Goal: Information Seeking & Learning: Learn about a topic

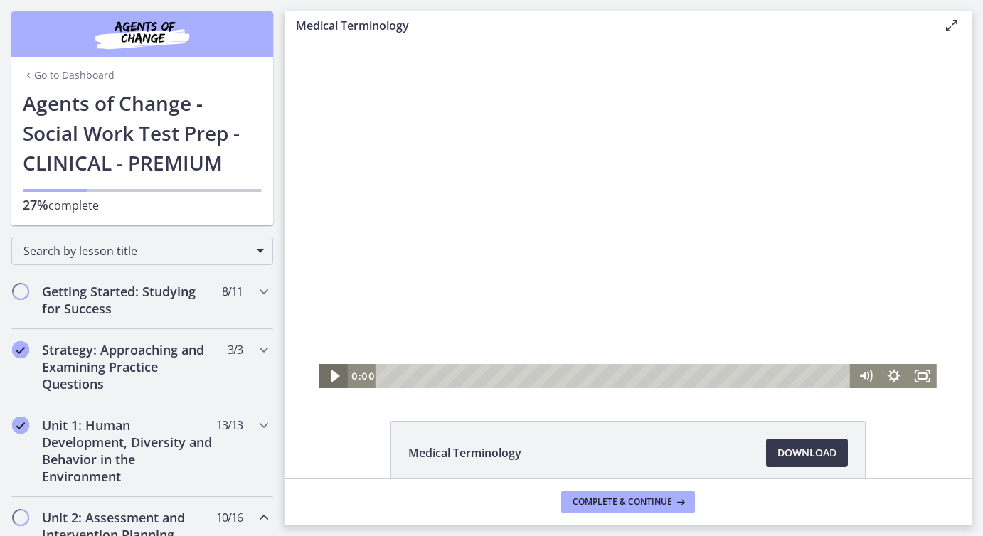
click at [334, 376] on icon "Play Video" at bounding box center [335, 377] width 9 height 12
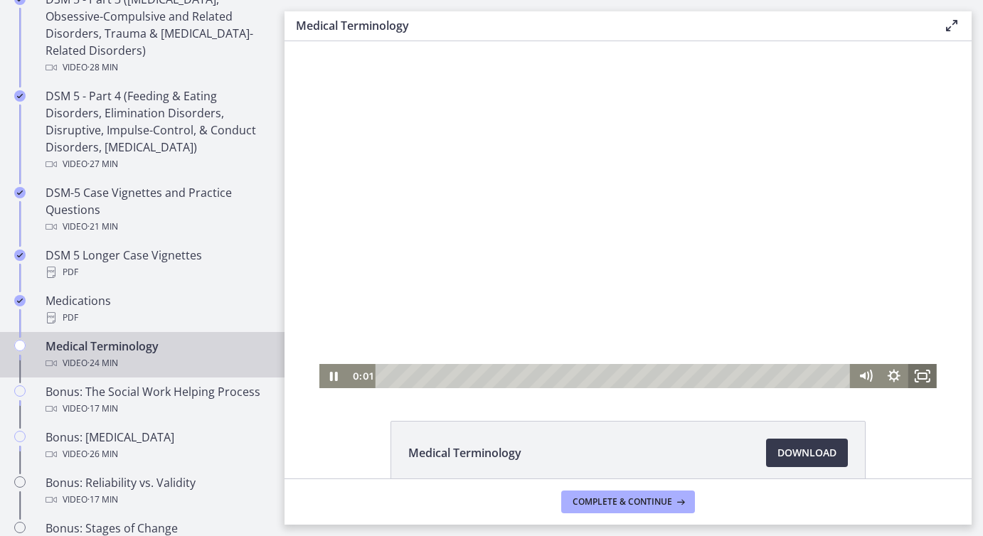
click at [919, 378] on rect "Fullscreen" at bounding box center [922, 376] width 9 height 6
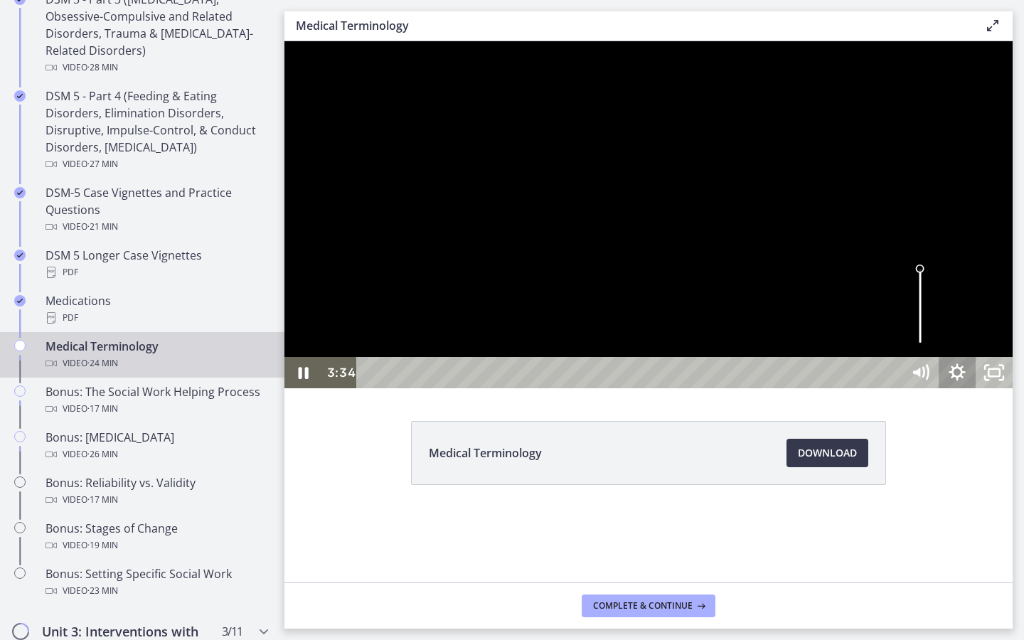
click at [976, 388] on icon "Show settings menu" at bounding box center [957, 372] width 37 height 31
click at [982, 326] on span "1x" at bounding box center [971, 309] width 65 height 31
click at [982, 233] on label "1.25x" at bounding box center [939, 216] width 148 height 33
click at [982, 388] on div at bounding box center [648, 214] width 728 height 347
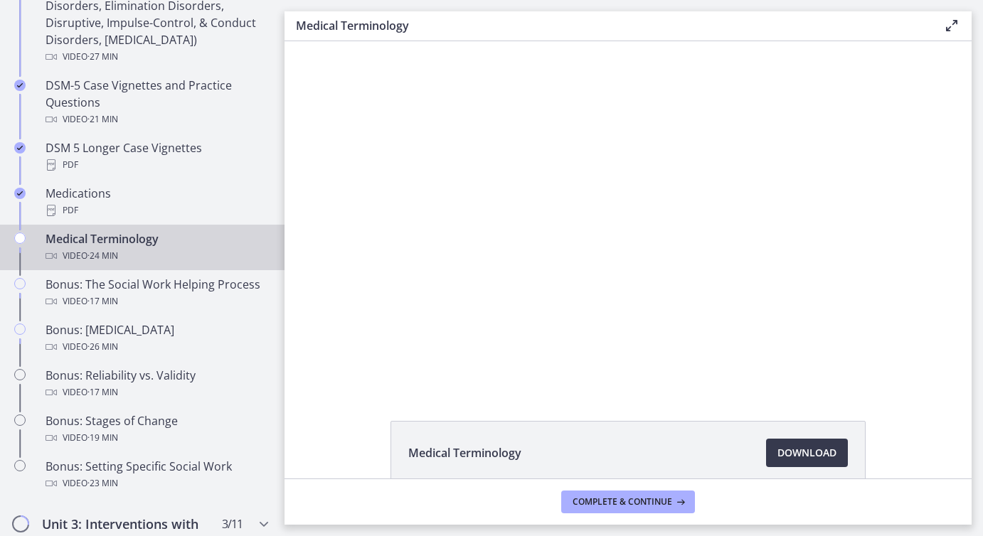
scroll to position [958, 0]
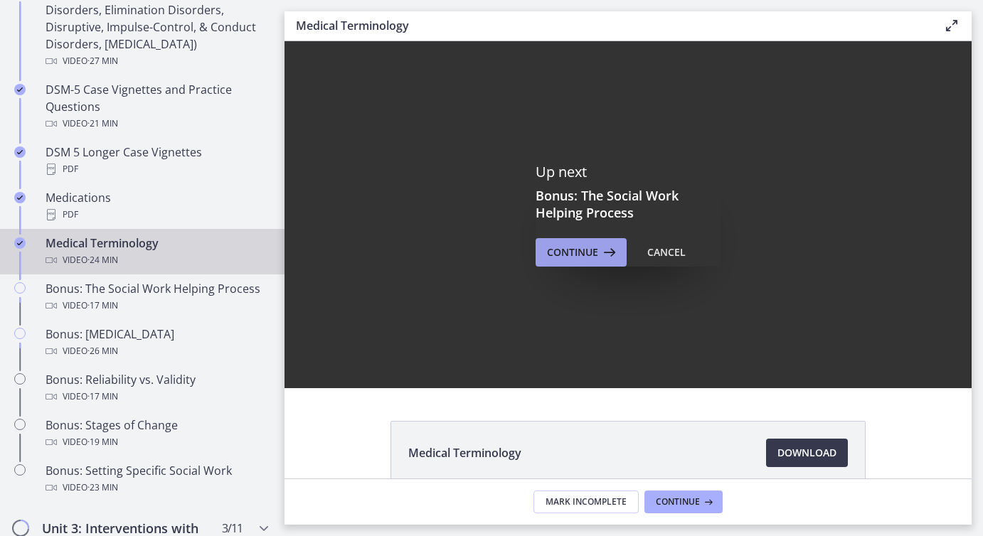
click at [578, 257] on span "Continue" at bounding box center [572, 252] width 51 height 17
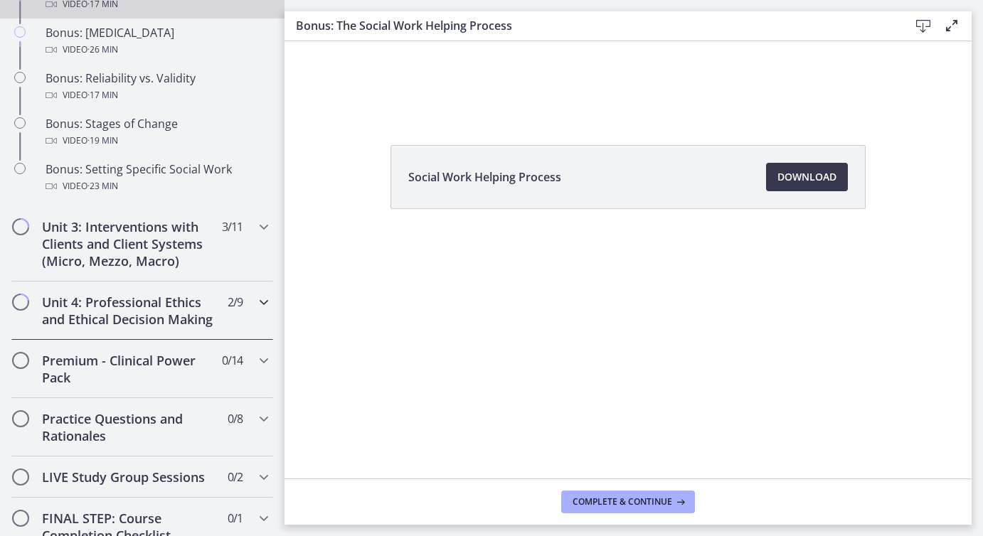
scroll to position [1276, 0]
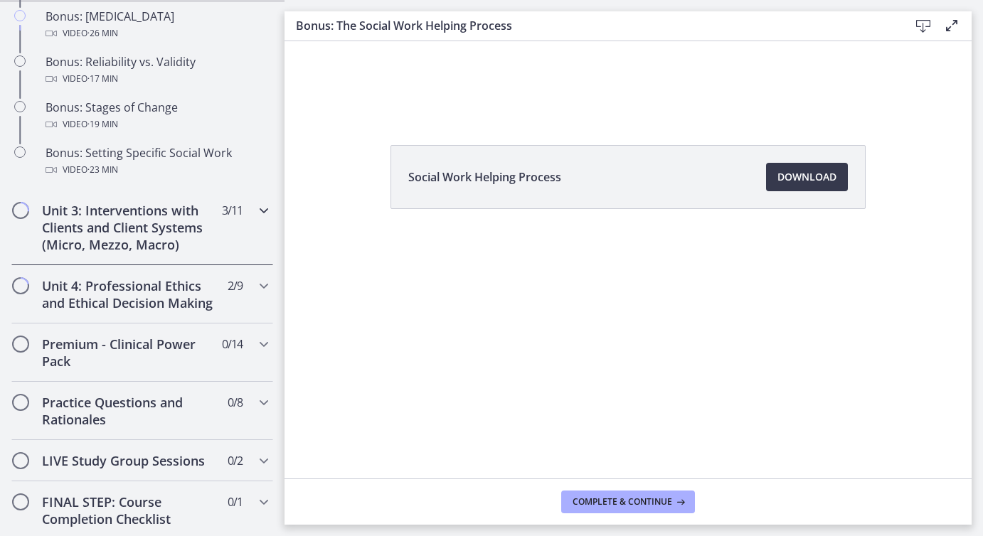
click at [261, 208] on icon "Chapters" at bounding box center [263, 210] width 17 height 17
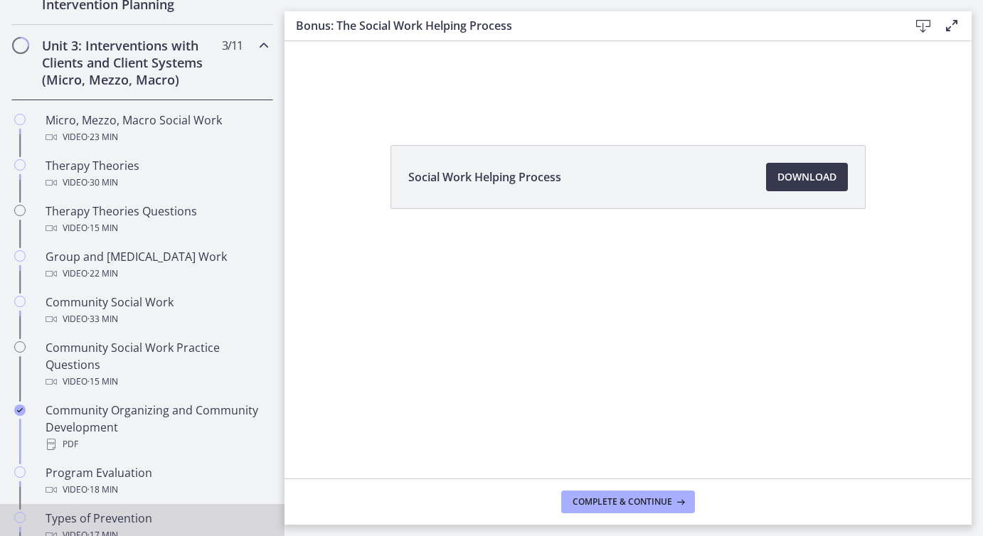
scroll to position [528, 0]
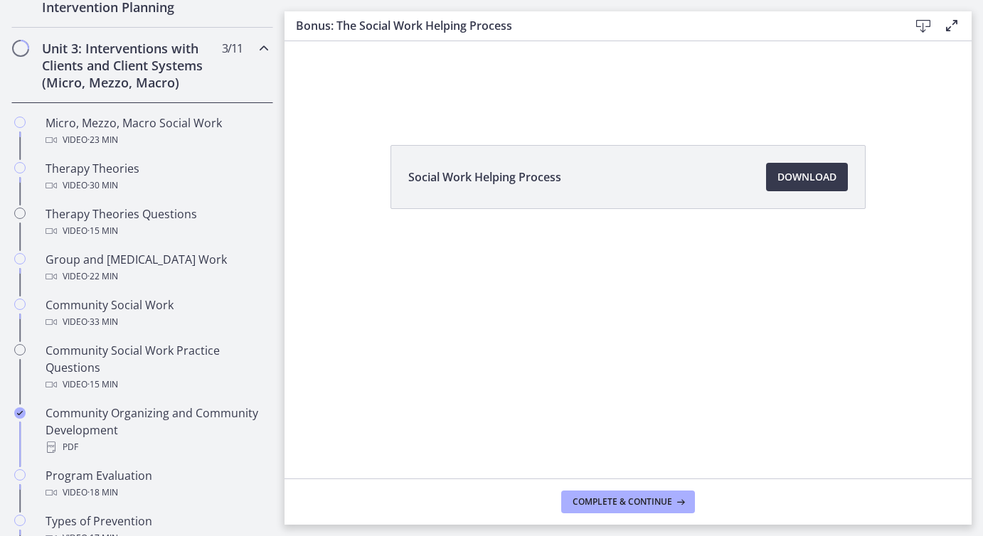
click at [263, 46] on icon "Chapters" at bounding box center [263, 48] width 17 height 17
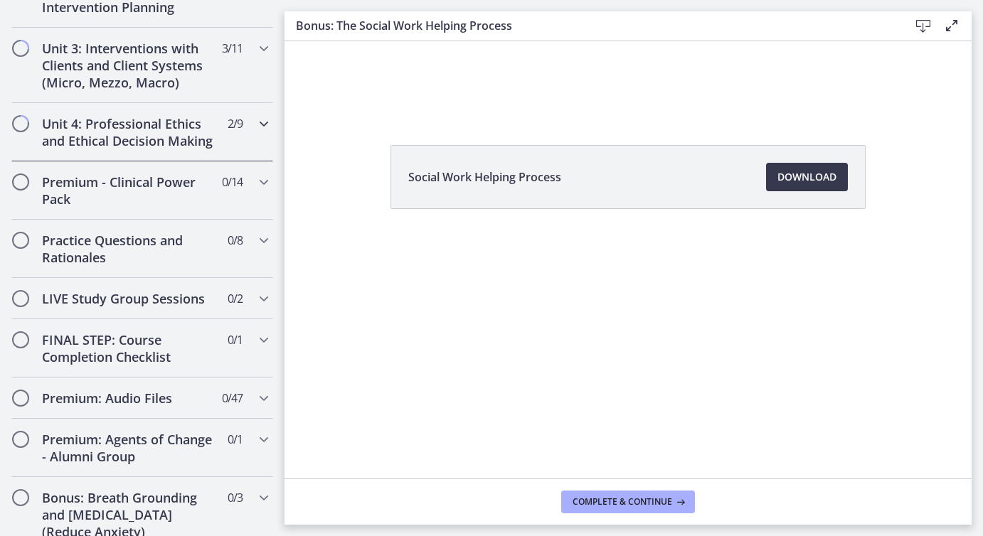
click at [265, 123] on icon "Chapters" at bounding box center [263, 123] width 17 height 17
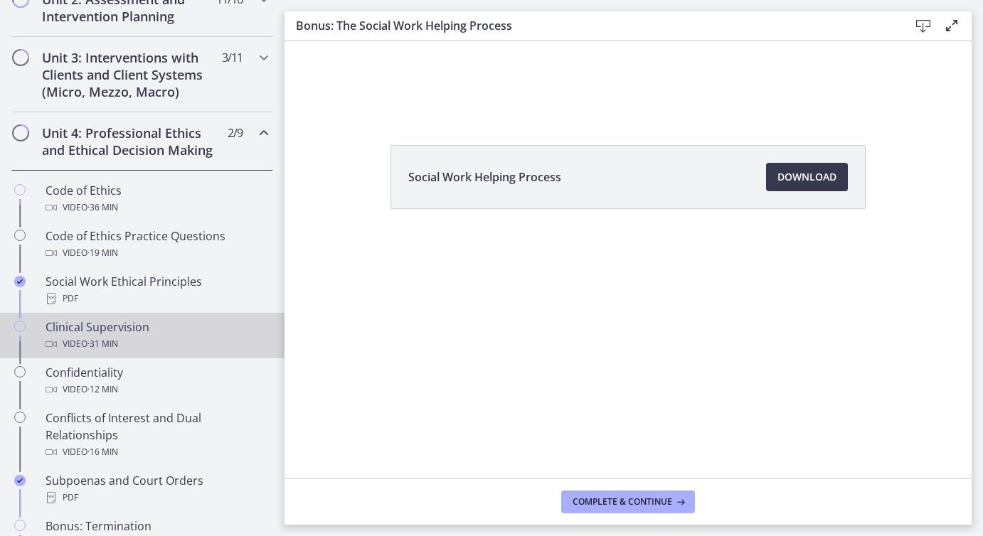
scroll to position [511, 0]
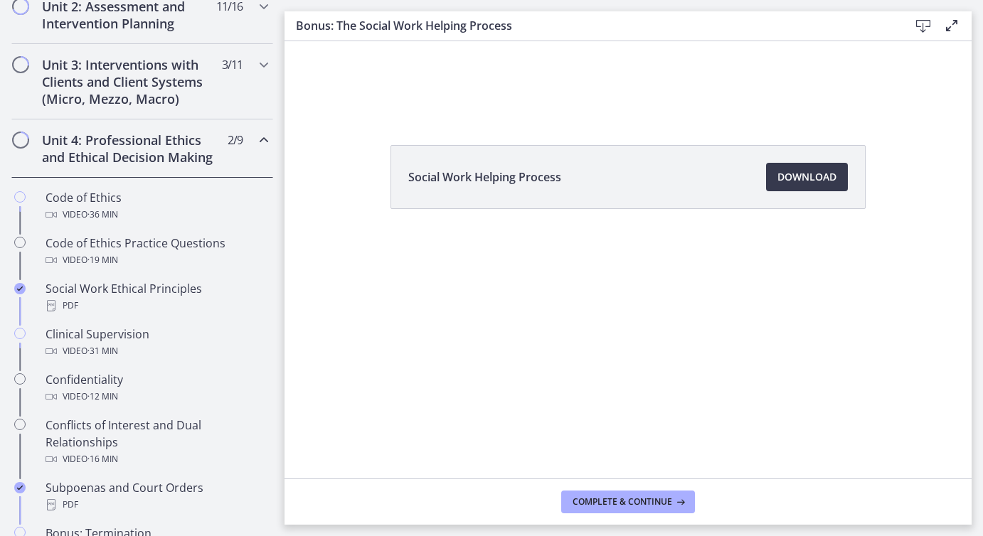
click at [262, 138] on icon "Chapters" at bounding box center [263, 140] width 17 height 17
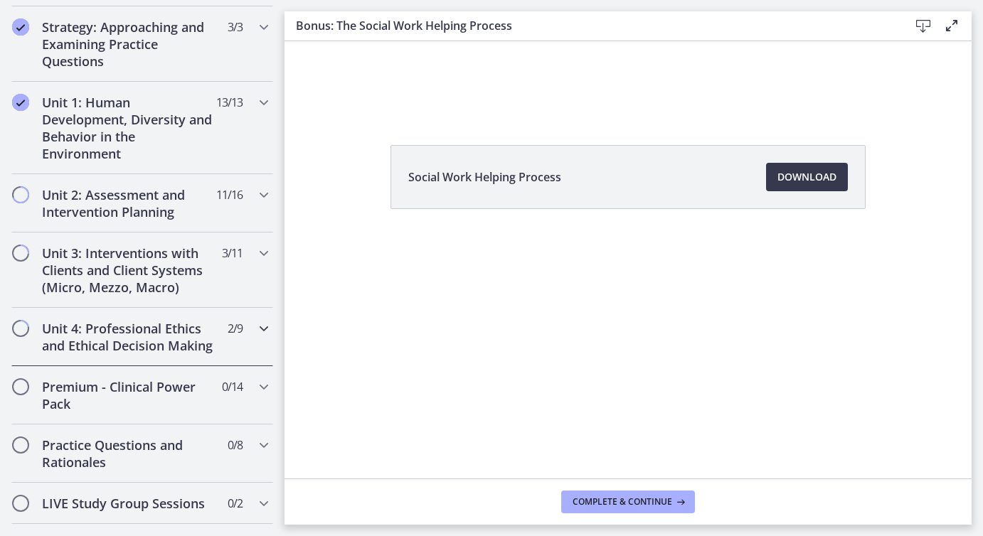
scroll to position [329, 0]
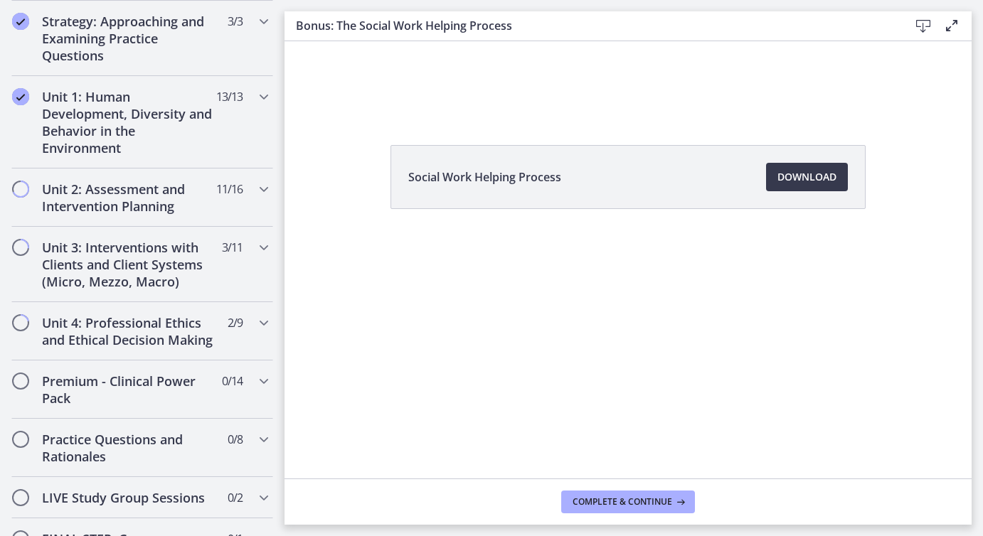
click at [952, 26] on icon at bounding box center [951, 25] width 17 height 17
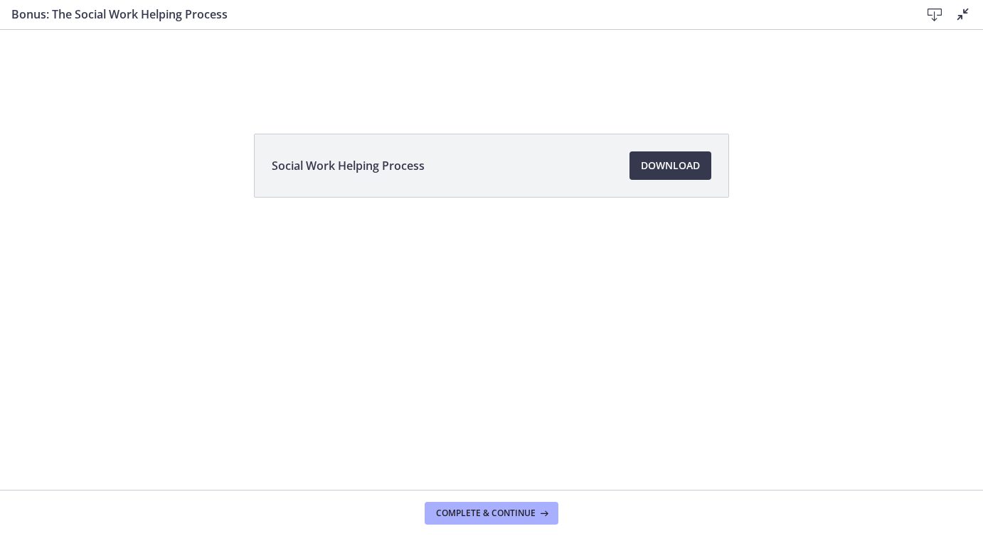
click at [959, 16] on icon at bounding box center [962, 14] width 17 height 17
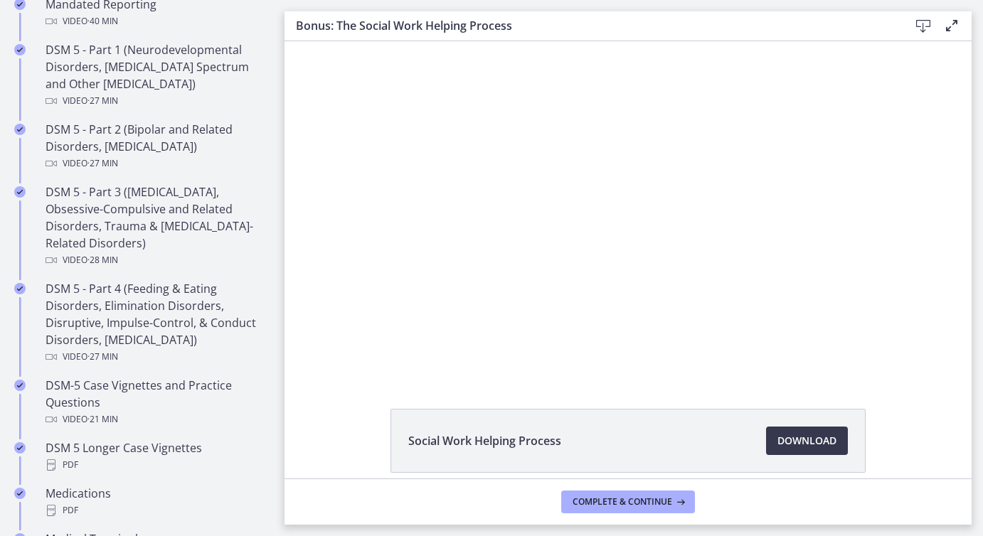
scroll to position [978, 0]
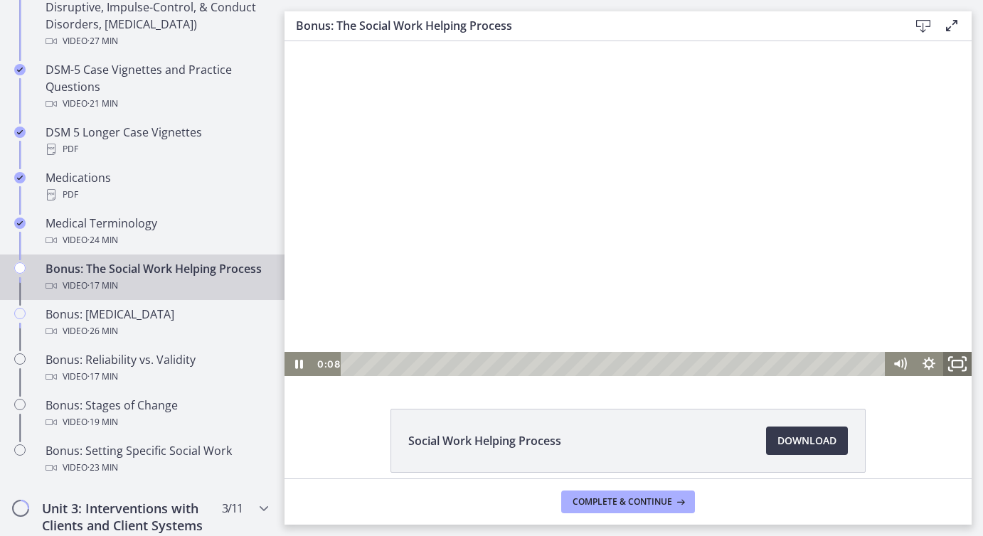
click at [955, 363] on icon "Fullscreen" at bounding box center [957, 364] width 34 height 29
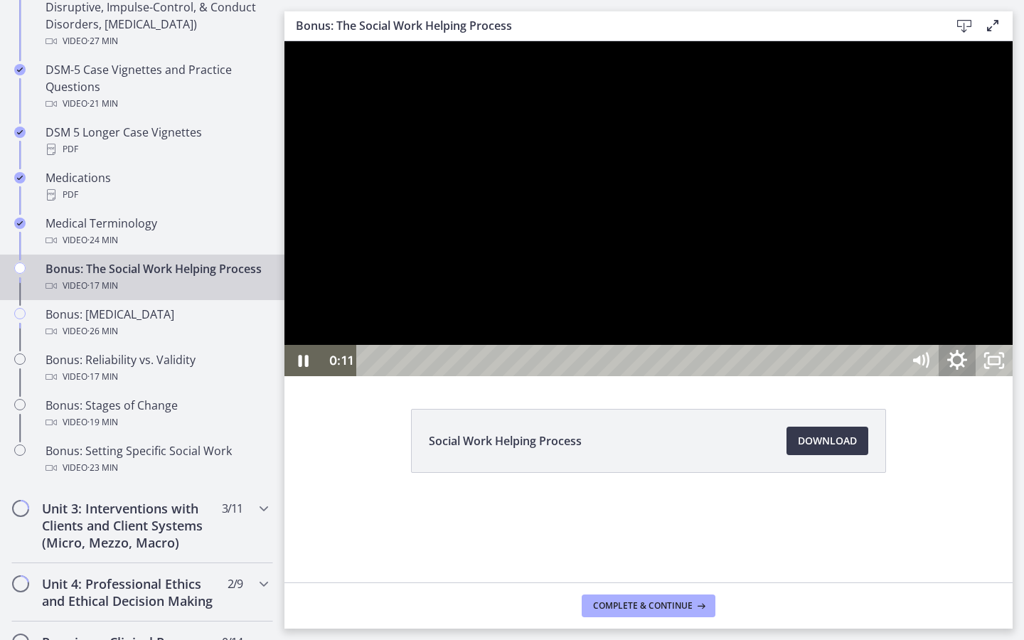
click at [979, 380] on icon "Show settings menu" at bounding box center [957, 361] width 44 height 38
click at [976, 376] on icon "Hide settings menu" at bounding box center [957, 360] width 37 height 31
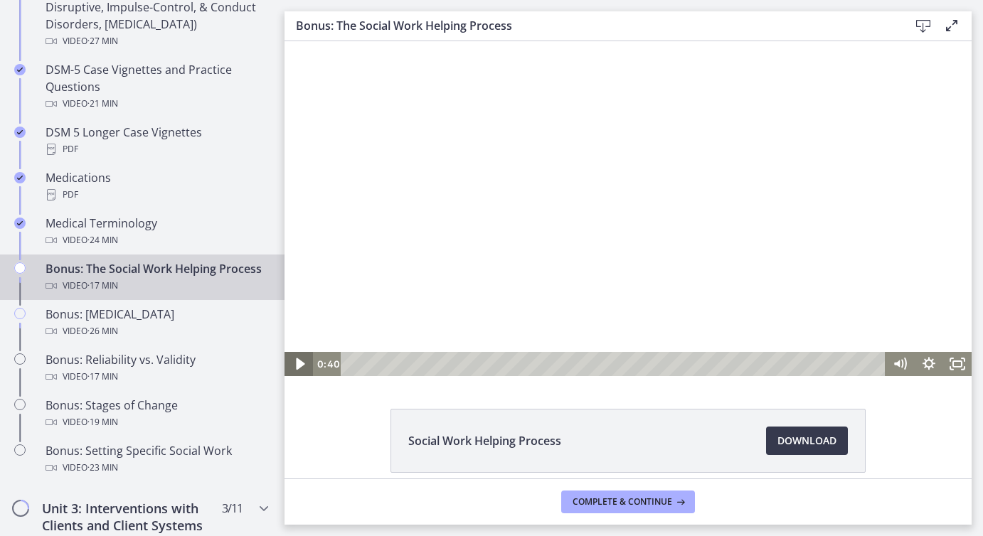
click at [297, 366] on icon "Play Video" at bounding box center [300, 364] width 9 height 12
click at [959, 366] on rect "Fullscreen" at bounding box center [957, 364] width 9 height 6
click at [957, 365] on icon "Fullscreen" at bounding box center [957, 364] width 28 height 24
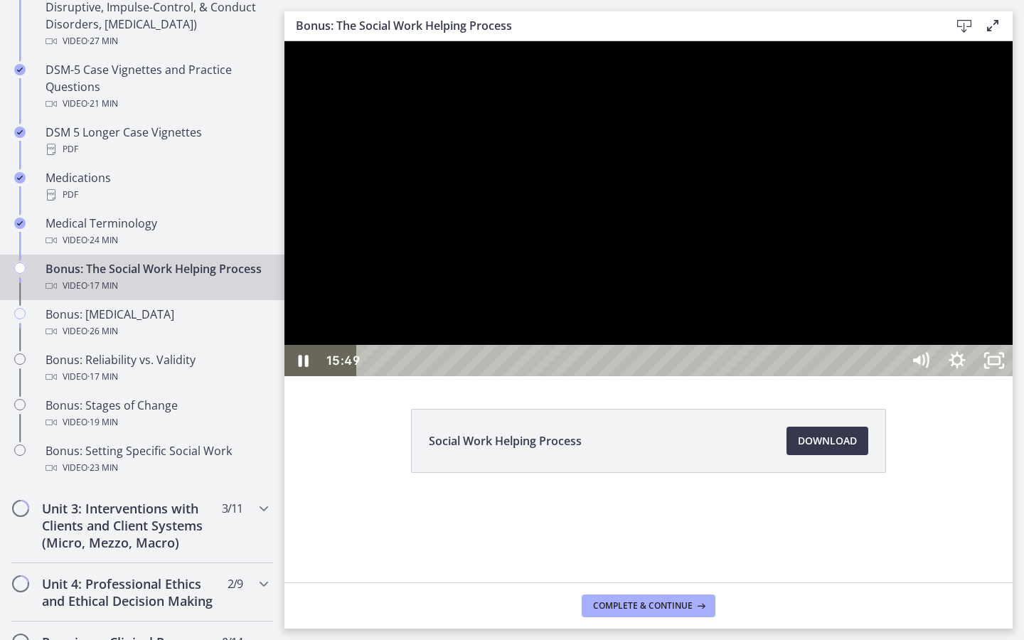
click at [893, 376] on div "15:49" at bounding box center [632, 360] width 522 height 31
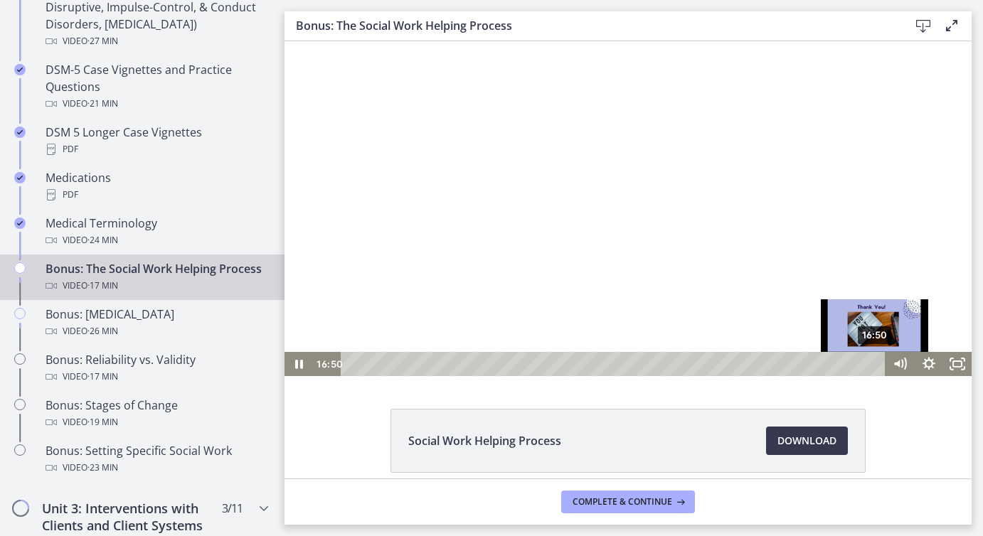
click at [876, 364] on div "16:50" at bounding box center [614, 364] width 527 height 24
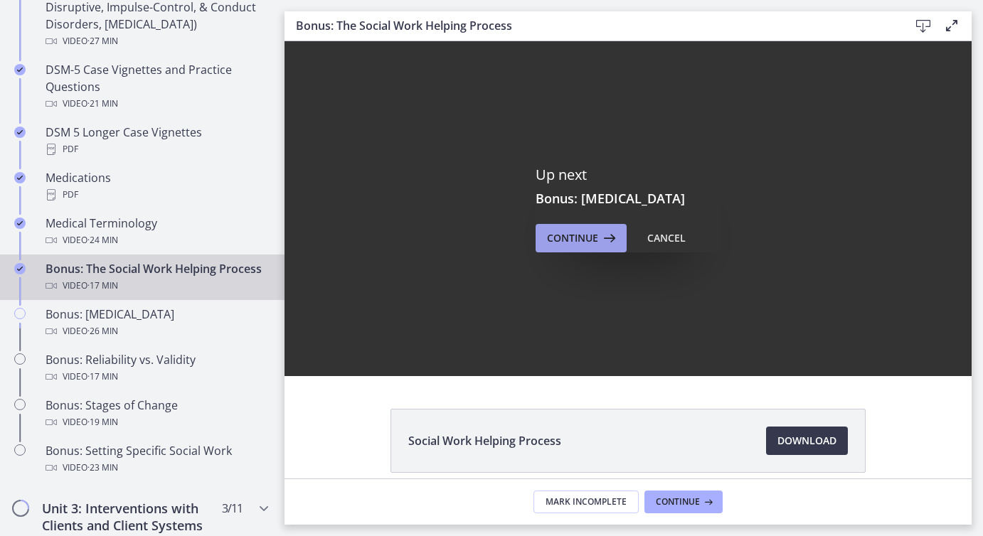
click at [585, 239] on span "Continue" at bounding box center [572, 238] width 51 height 17
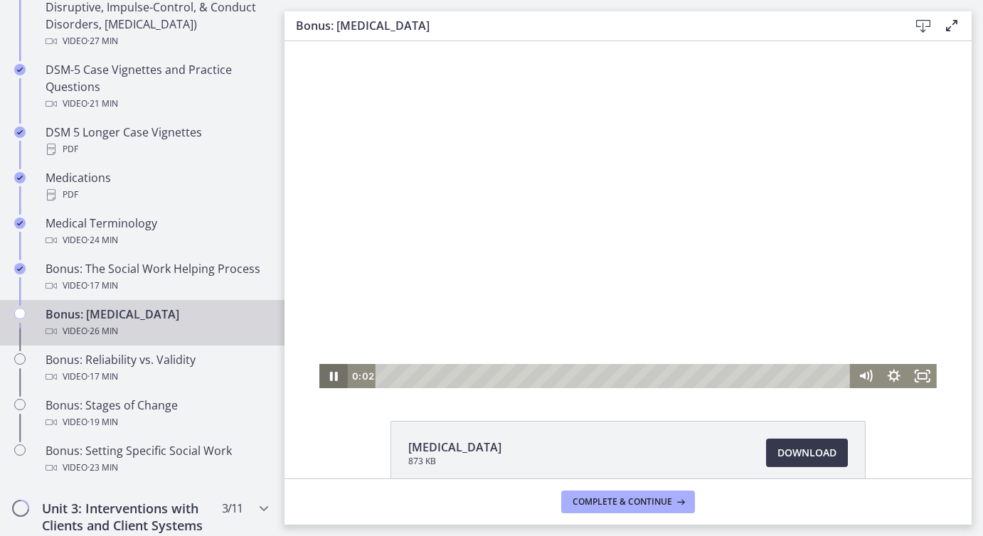
click at [334, 376] on icon "Pause" at bounding box center [333, 376] width 28 height 24
